Goal: Task Accomplishment & Management: Manage account settings

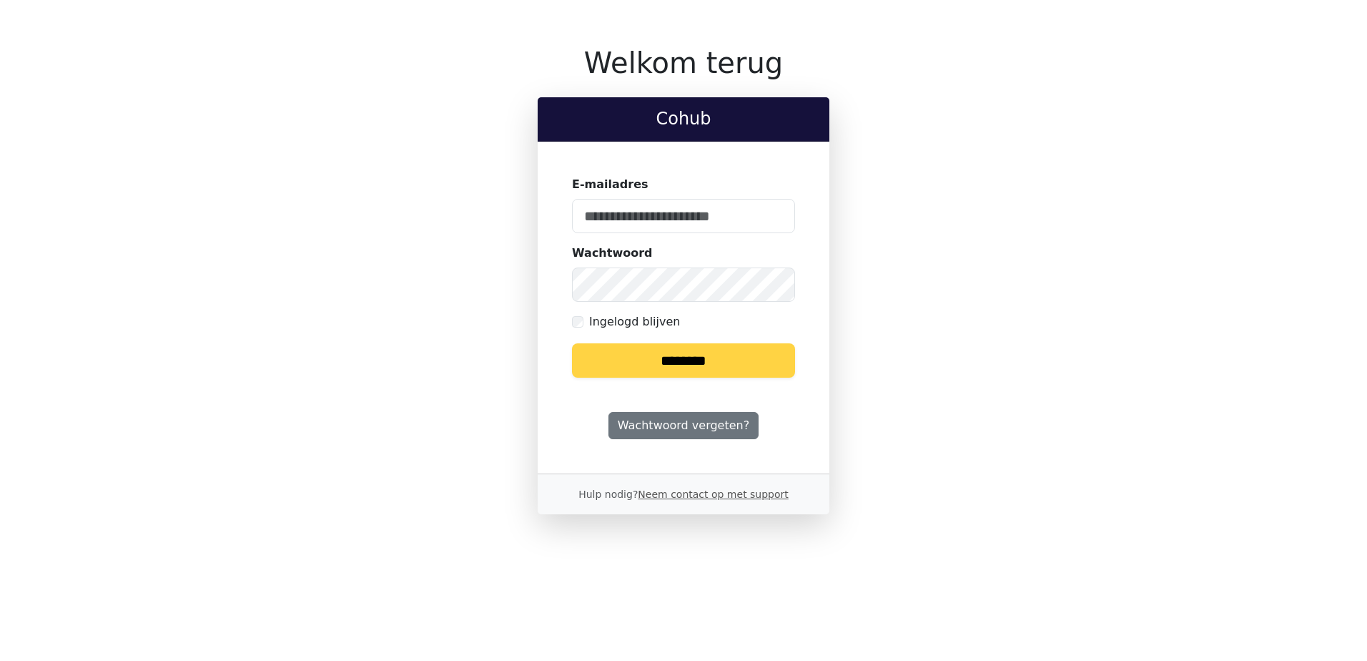
click at [783, 214] on keeper-lock "Open Keeper Popup" at bounding box center [775, 215] width 17 height 17
click at [780, 215] on keeper-lock "Open Keeper Popup" at bounding box center [775, 215] width 17 height 17
click at [767, 217] on keeper-lock "Open Keeper Popup" at bounding box center [775, 215] width 17 height 17
click at [692, 214] on input "E-mailadres" at bounding box center [683, 216] width 223 height 34
click at [692, 213] on input "E-mailadres" at bounding box center [683, 216] width 223 height 34
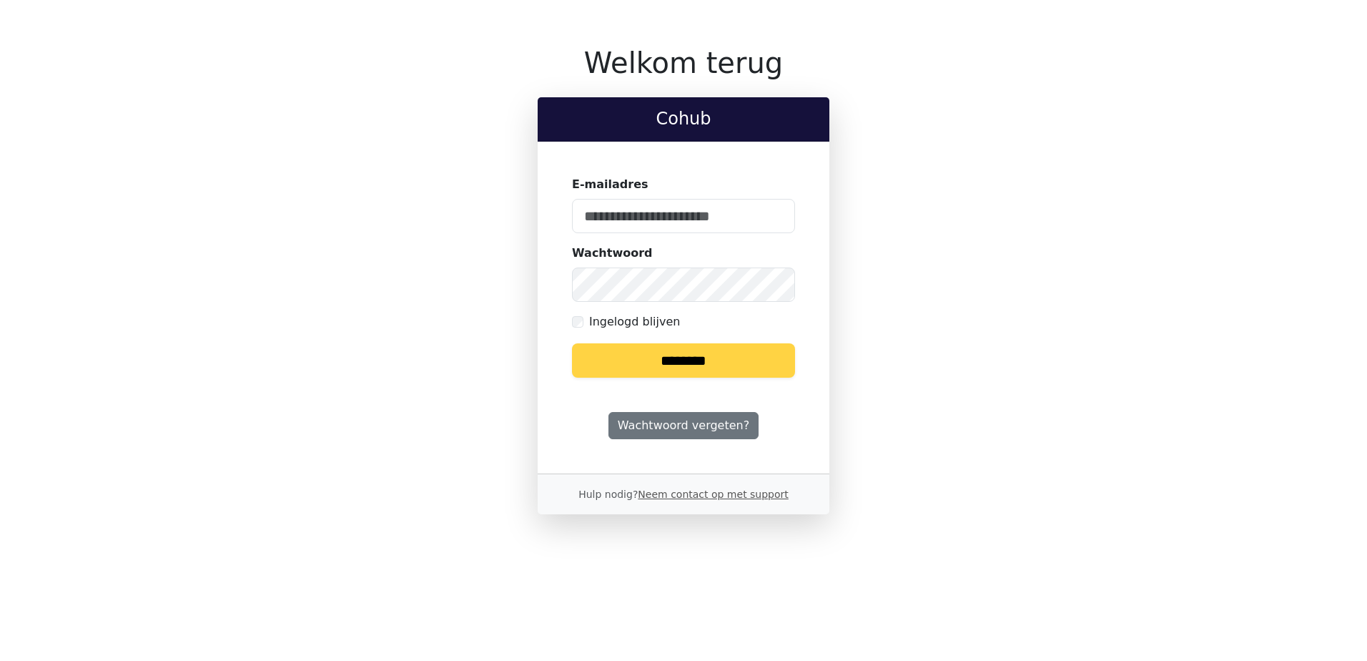
click at [780, 215] on keeper-lock "Open Keeper Popup" at bounding box center [775, 215] width 17 height 17
click at [689, 218] on input "E-mailadres" at bounding box center [683, 216] width 223 height 34
click at [776, 217] on keeper-lock "Open Keeper Popup" at bounding box center [775, 215] width 17 height 17
click at [632, 215] on input "E-mailadres" at bounding box center [683, 216] width 223 height 34
type input "**********"
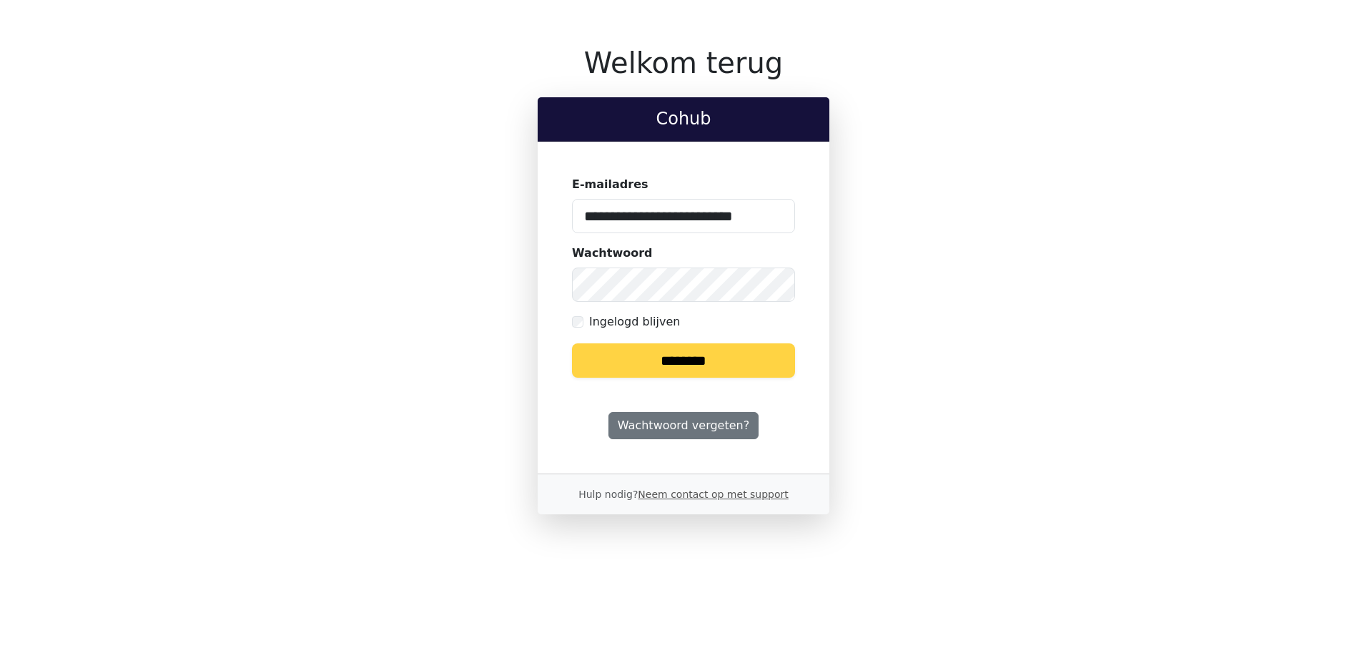
click at [664, 352] on input "********" at bounding box center [683, 360] width 223 height 34
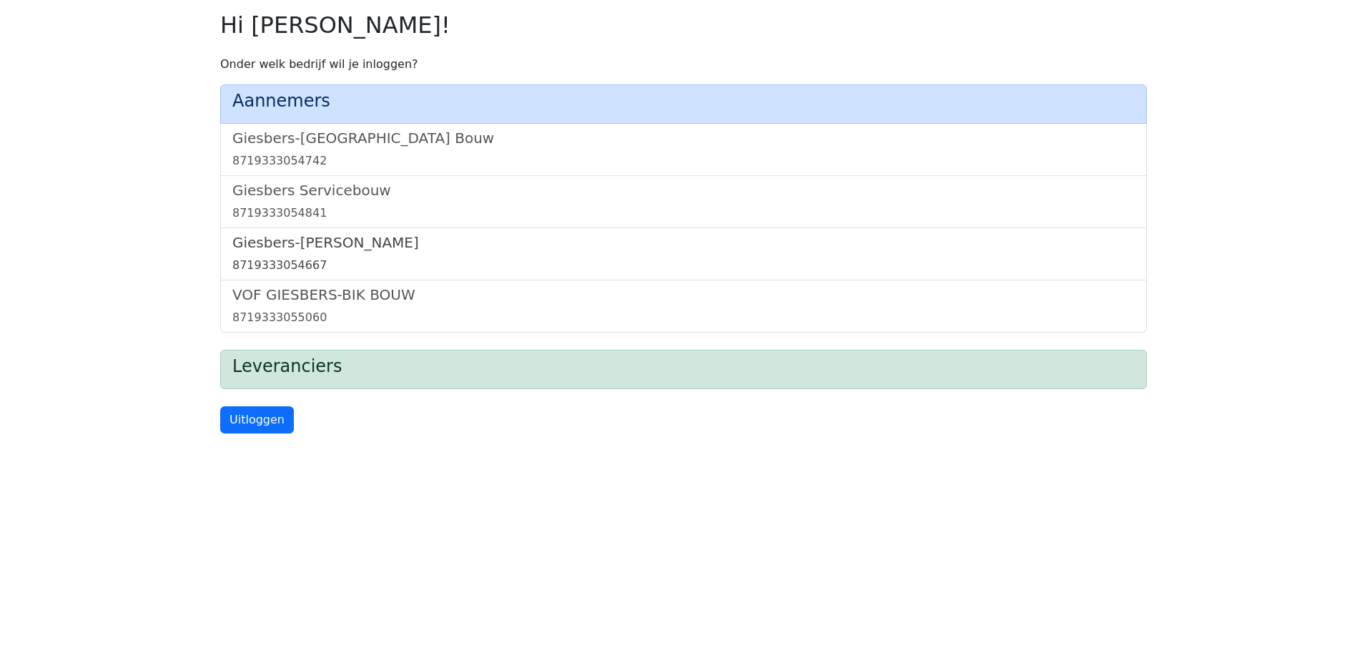
click at [334, 252] on link "Giesbers-Wijchen Bouw 8719333054667" at bounding box center [683, 254] width 903 height 40
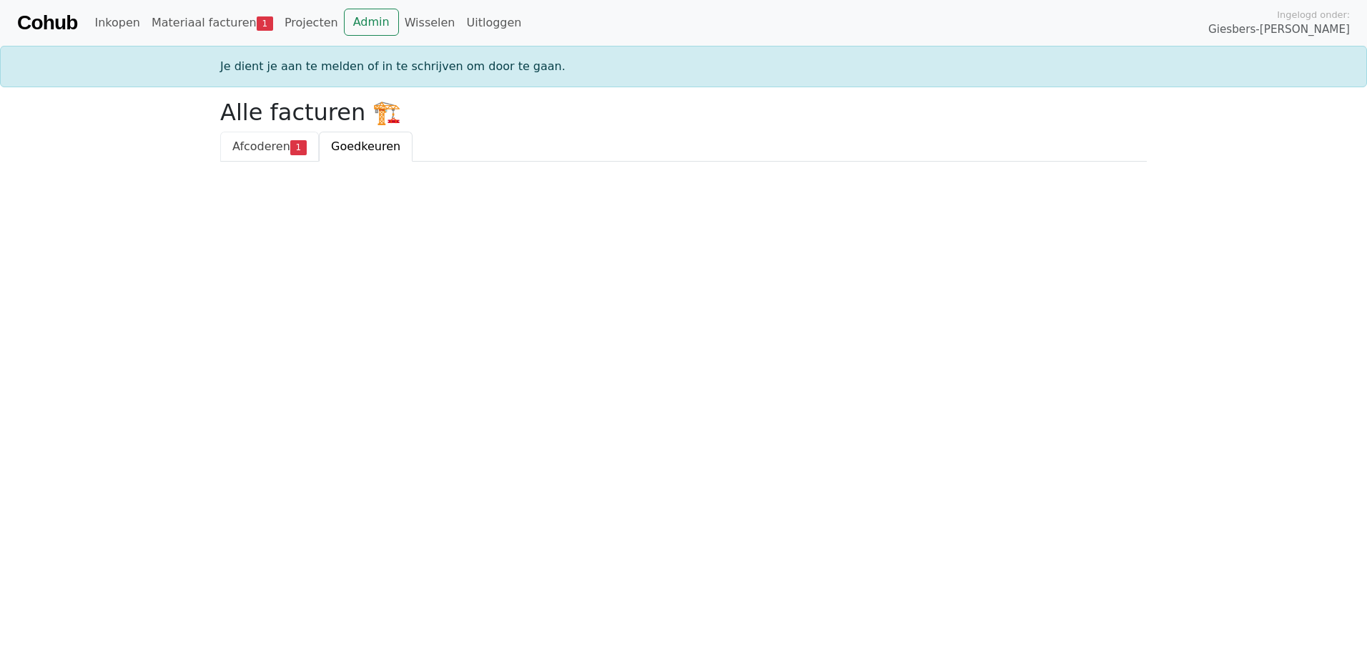
click at [272, 155] on link "Afcoderen 1" at bounding box center [269, 147] width 99 height 30
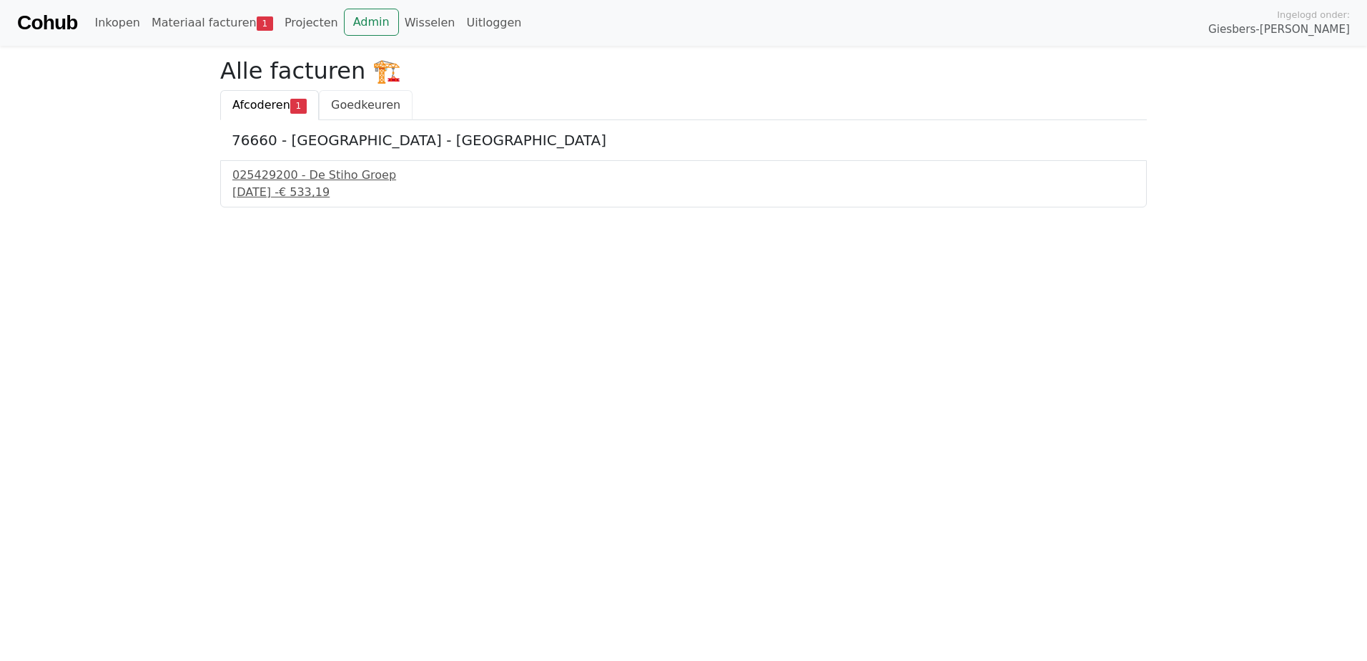
click at [332, 107] on span "Goedkeuren" at bounding box center [365, 105] width 69 height 14
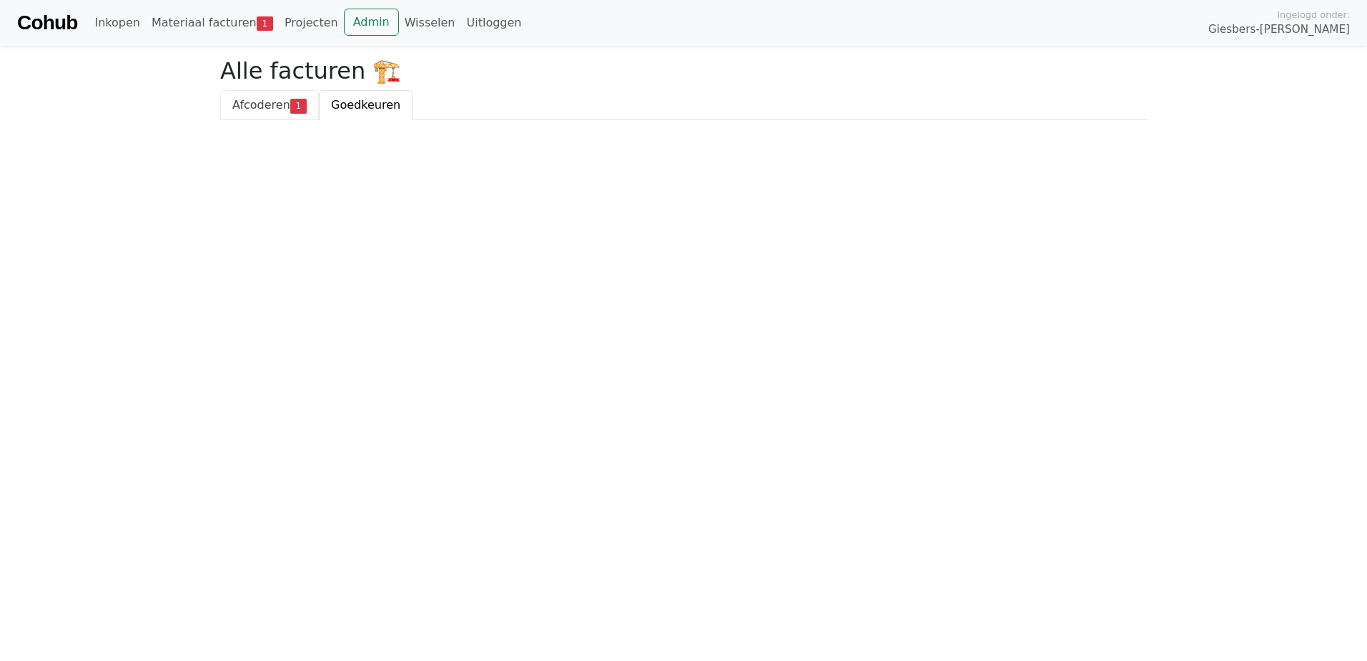
click at [247, 109] on span "Afcoderen" at bounding box center [261, 105] width 58 height 14
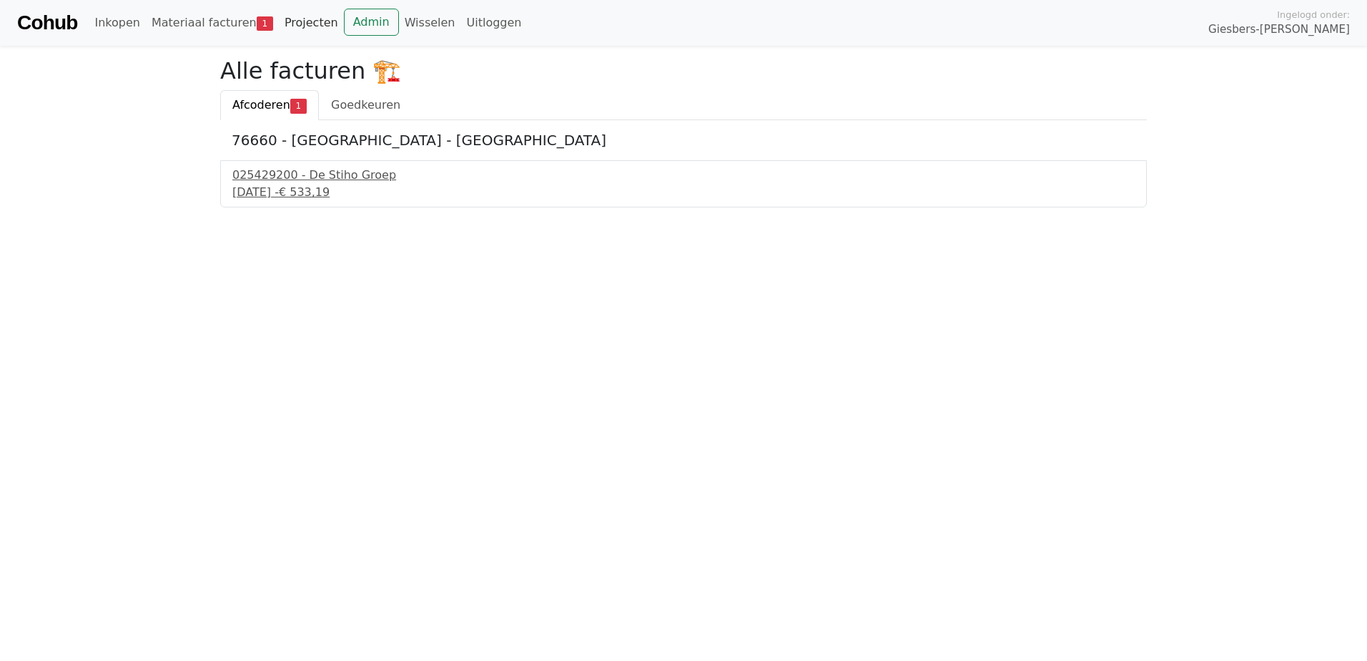
click at [293, 26] on link "Projecten" at bounding box center [311, 23] width 65 height 29
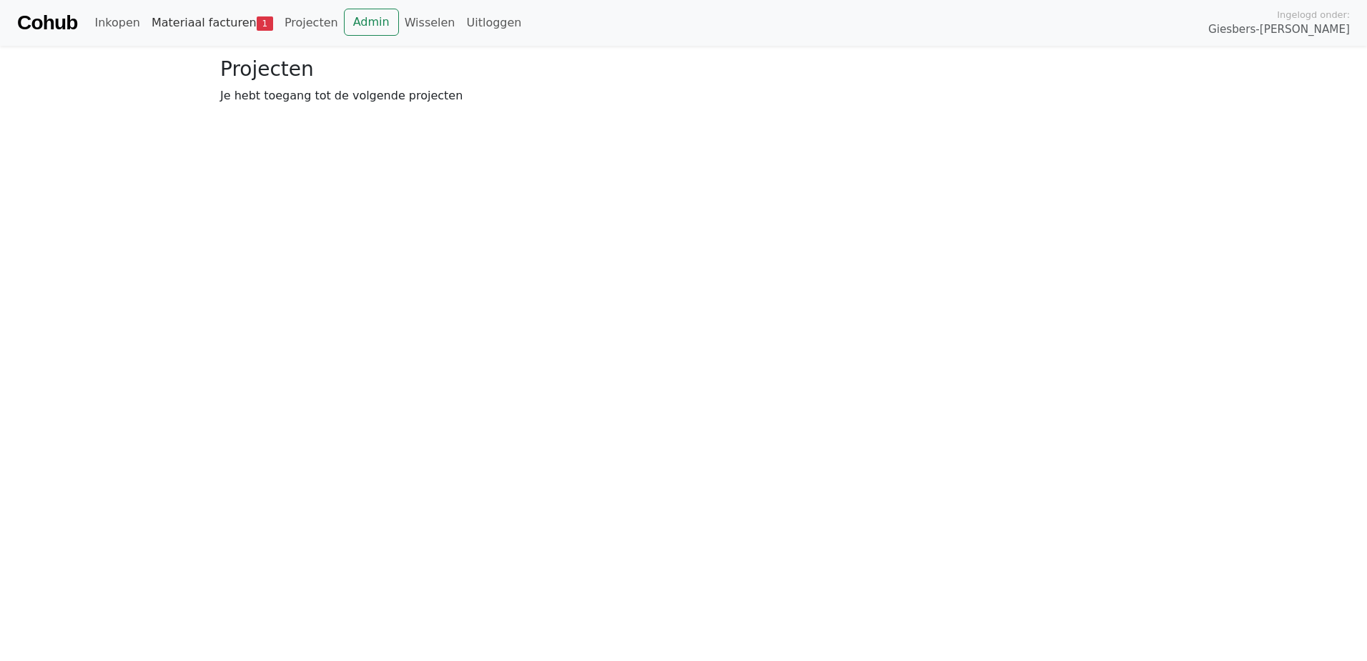
click at [208, 20] on link "Materiaal facturen 1" at bounding box center [212, 23] width 133 height 29
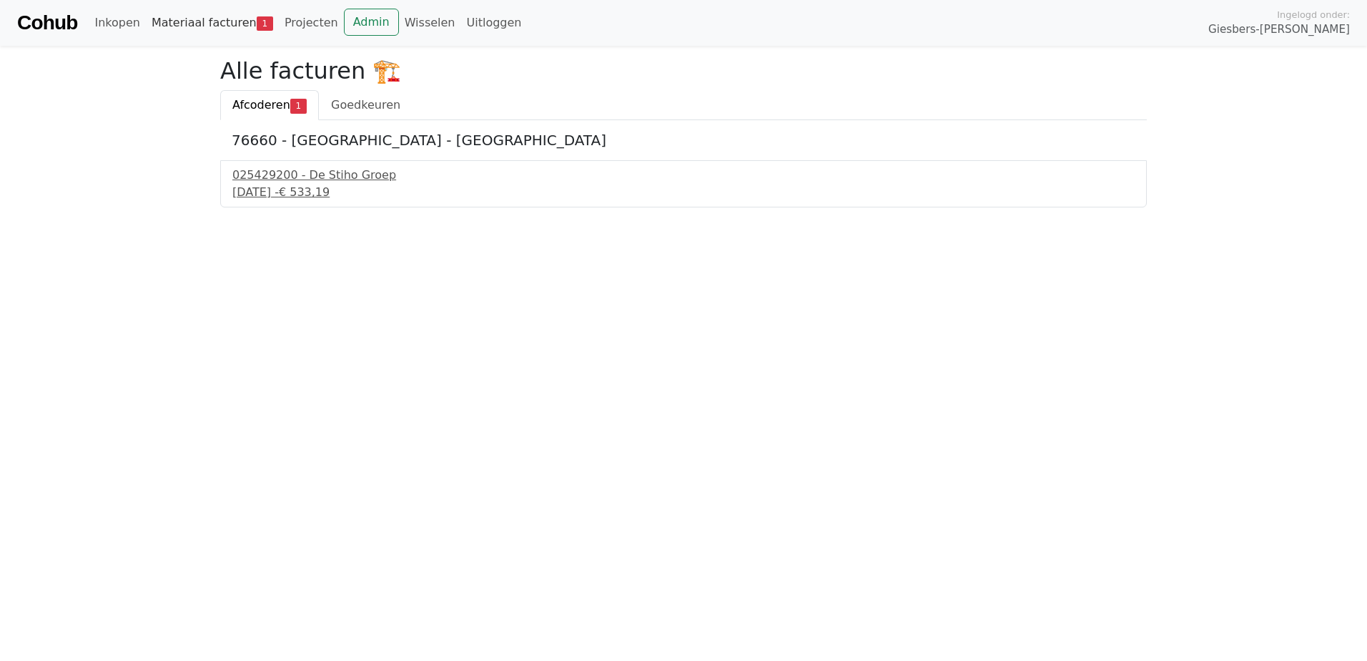
click at [208, 20] on link "Materiaal facturen 1" at bounding box center [212, 23] width 133 height 29
click at [290, 176] on div "025429200 - De Stiho Groep" at bounding box center [683, 175] width 903 height 17
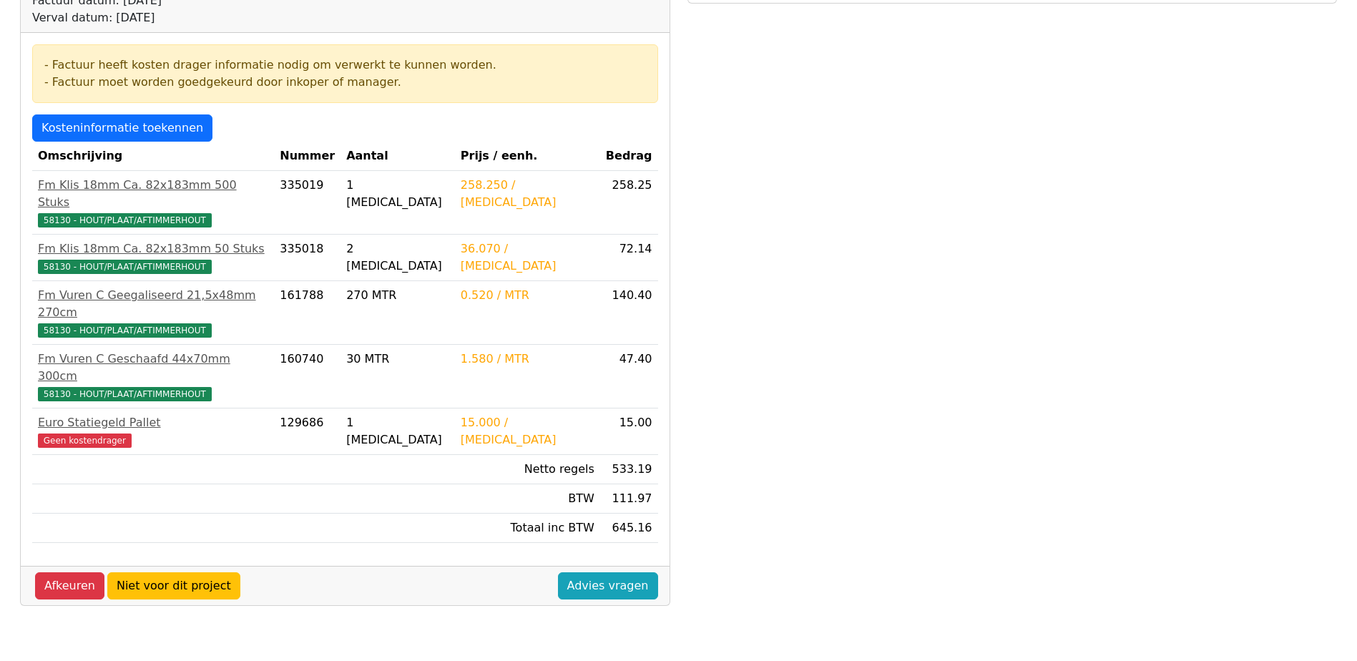
scroll to position [143, 0]
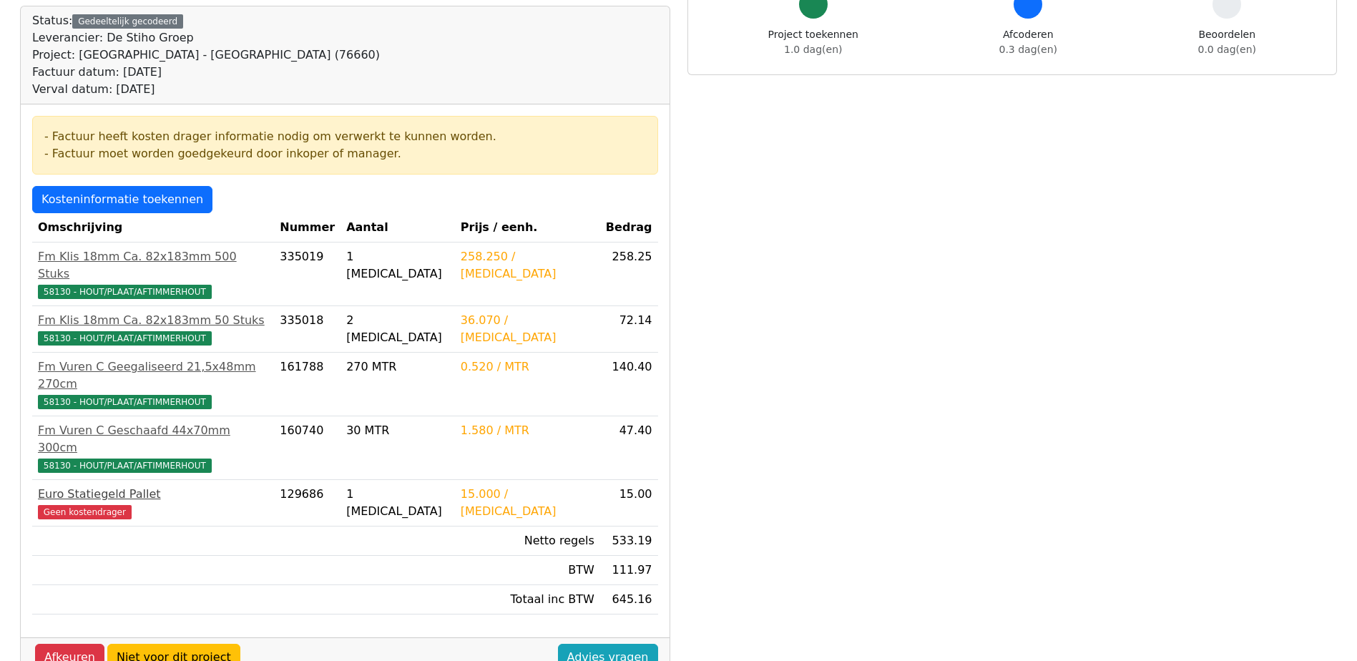
click at [120, 486] on div "Euro Statiegeld Pallet" at bounding box center [153, 494] width 230 height 17
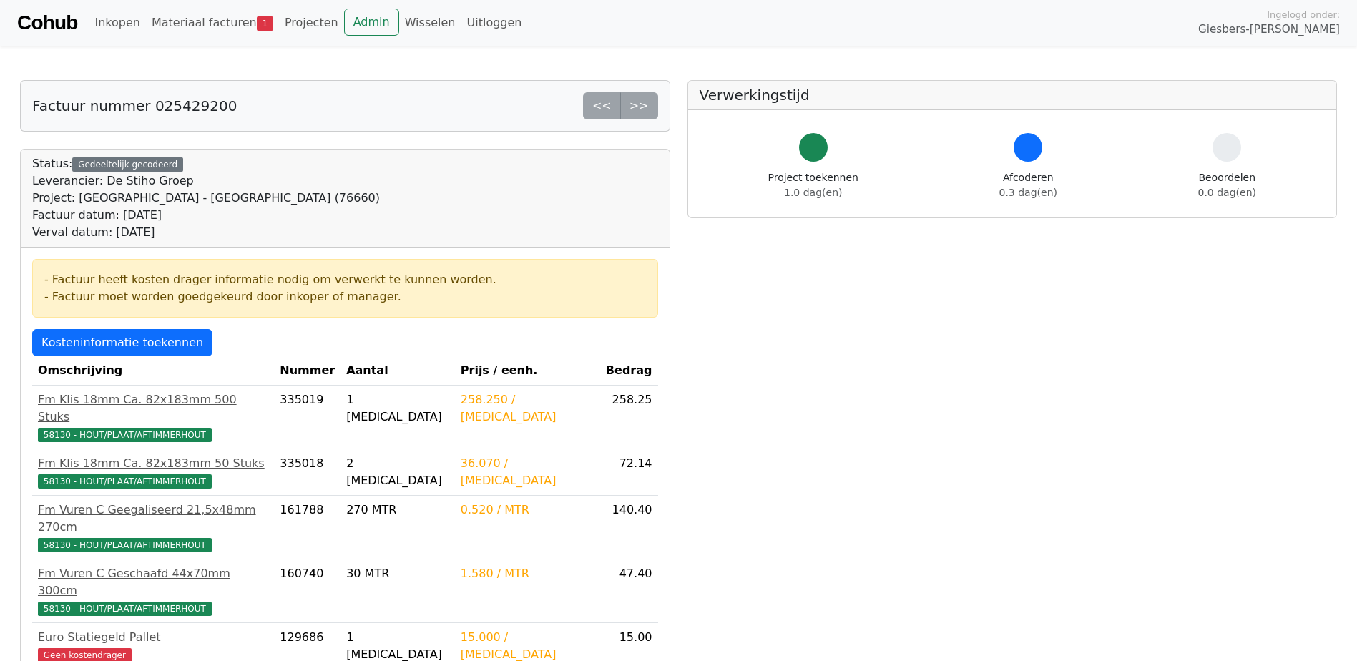
scroll to position [143, 0]
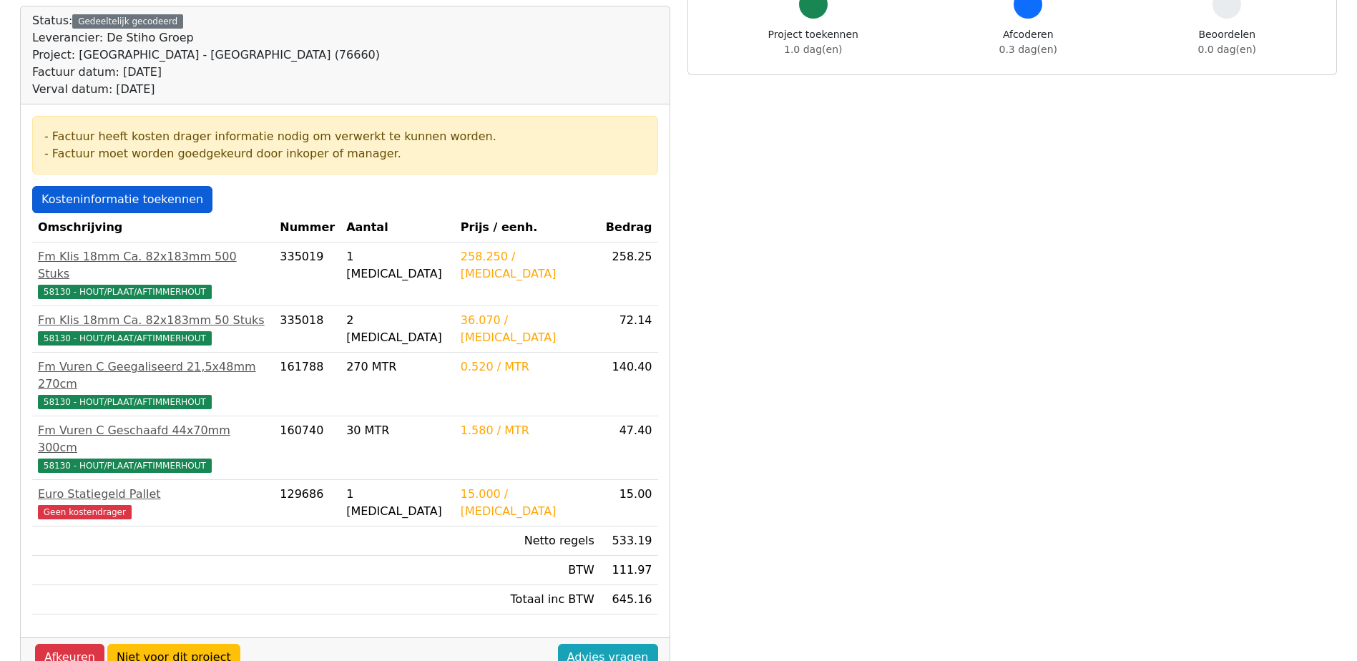
click at [116, 198] on link "Kosteninformatie toekennen" at bounding box center [122, 199] width 180 height 27
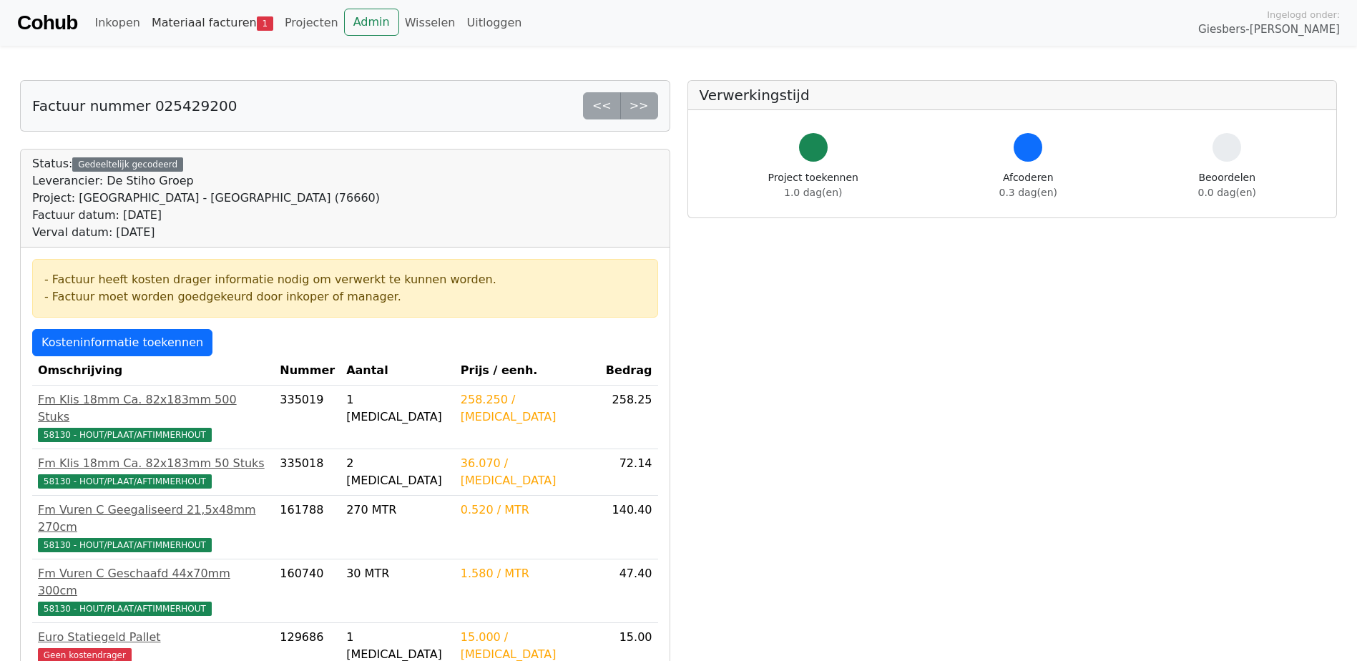
click at [207, 26] on link "Materiaal facturen 1" at bounding box center [212, 23] width 133 height 29
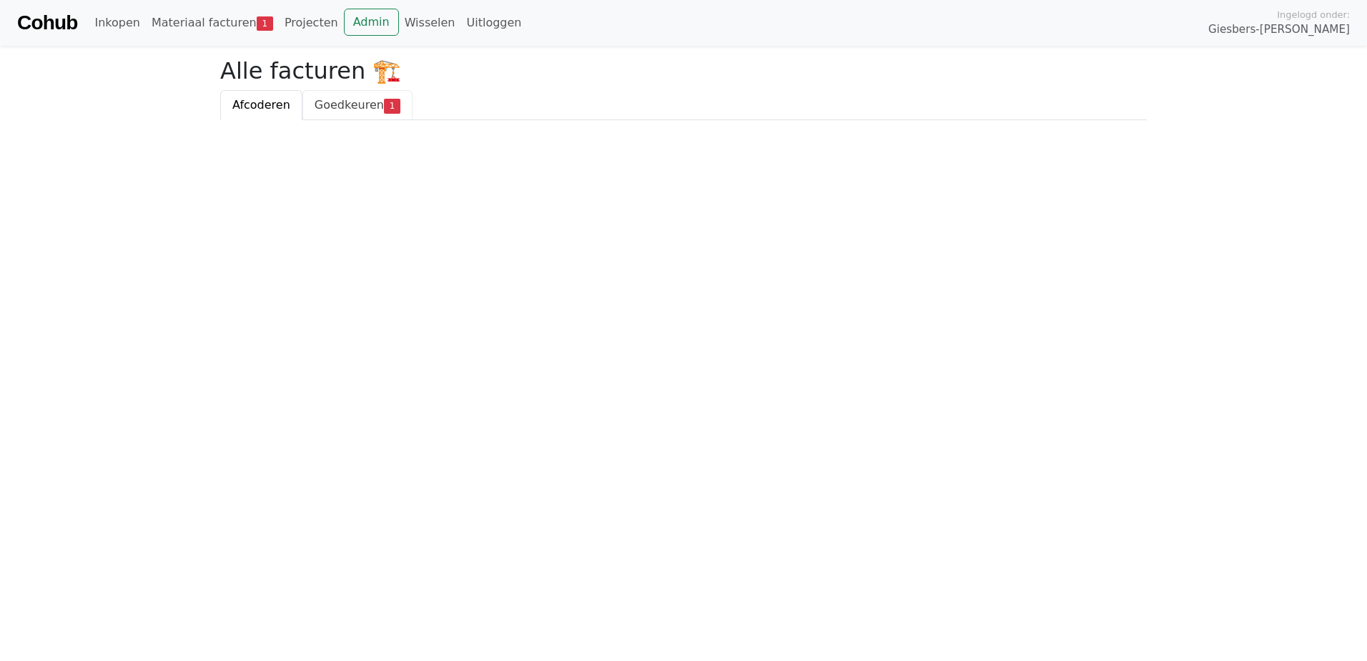
click at [362, 97] on link "Goedkeuren 1" at bounding box center [358, 105] width 110 height 30
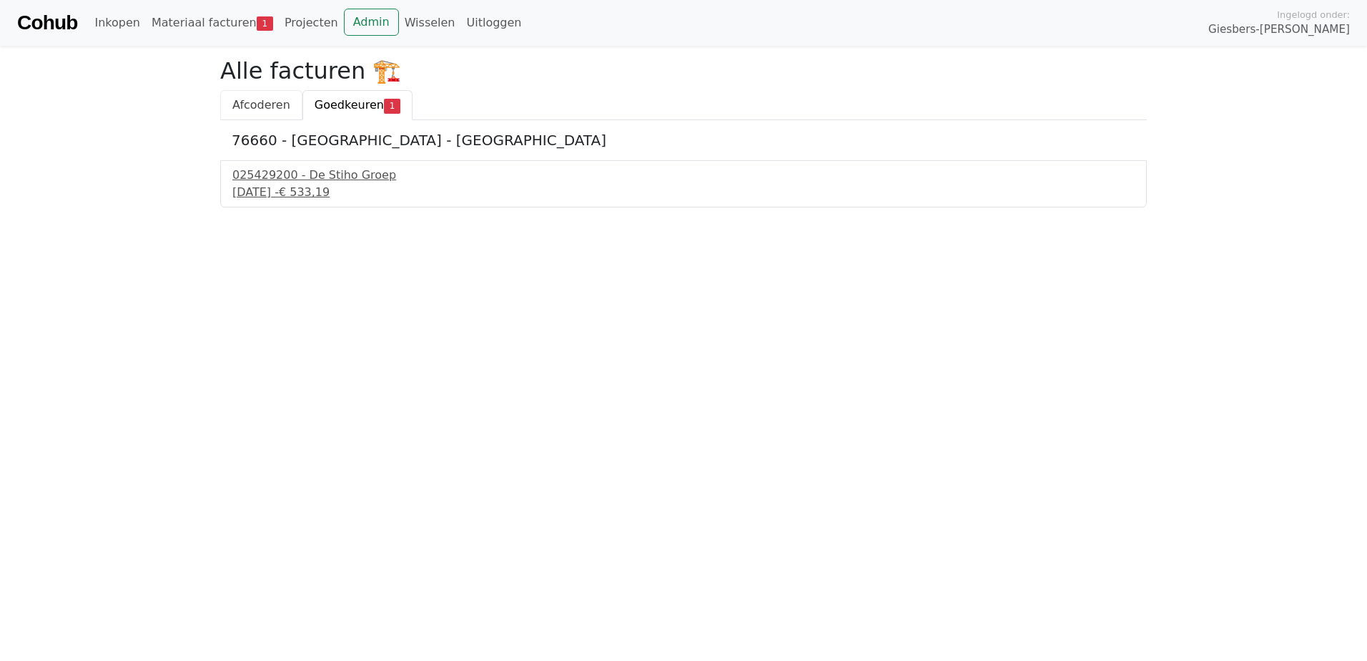
click at [253, 104] on span "Afcoderen" at bounding box center [261, 105] width 58 height 14
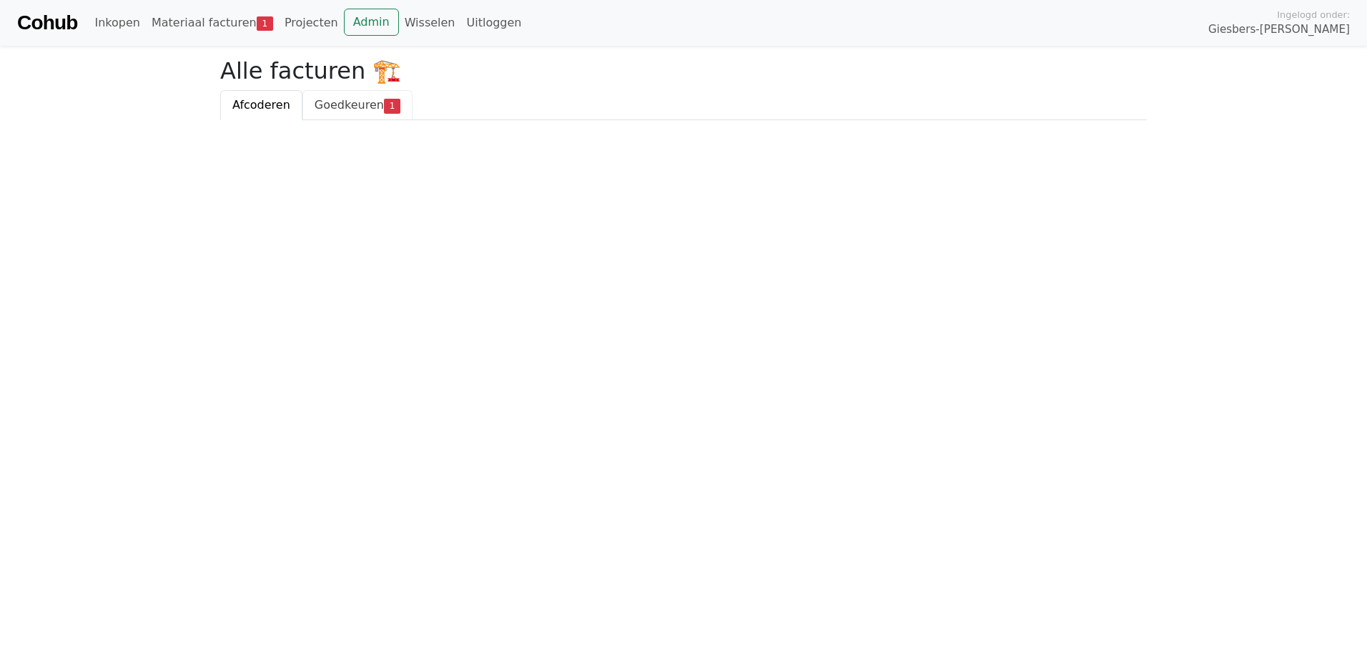
click at [358, 118] on link "Goedkeuren 1" at bounding box center [358, 105] width 110 height 30
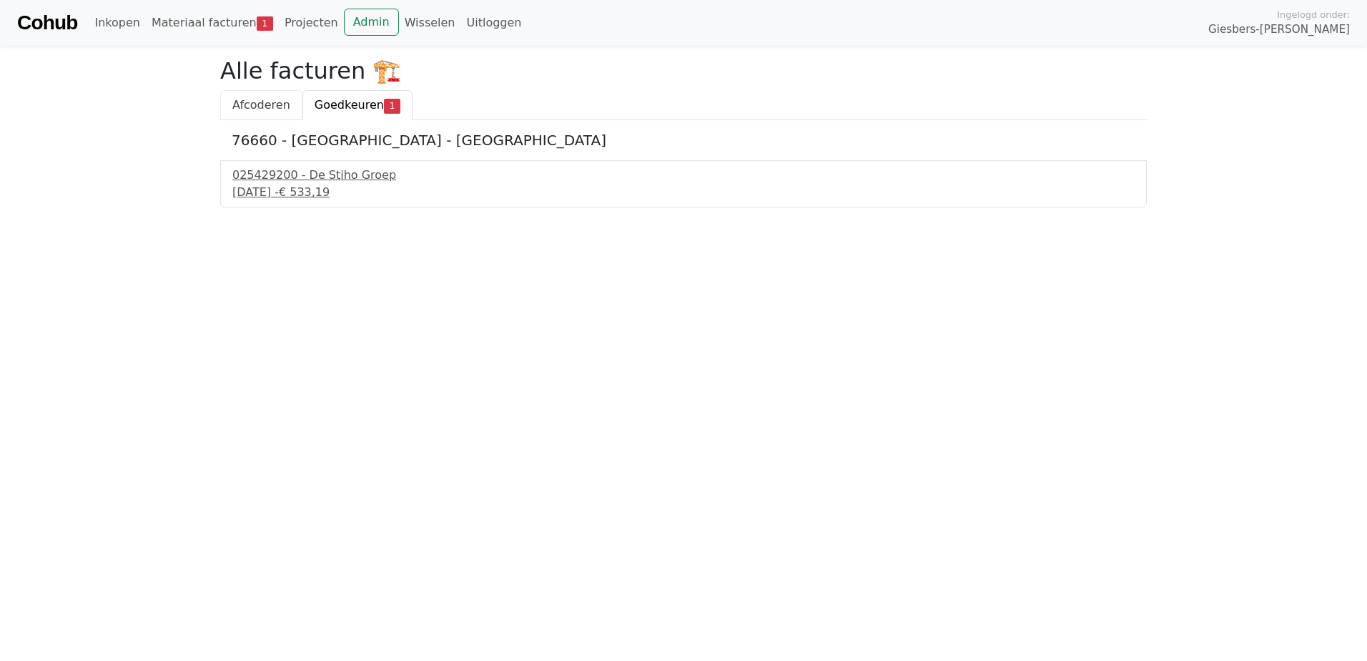
click at [267, 104] on span "Afcoderen" at bounding box center [261, 105] width 58 height 14
